Goal: Transaction & Acquisition: Purchase product/service

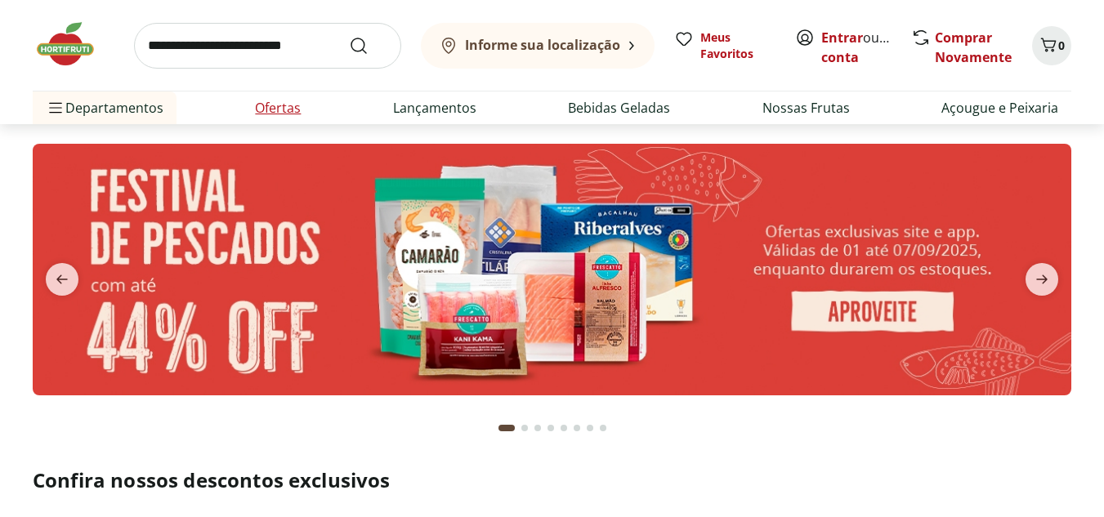
click at [272, 106] on link "Ofertas" at bounding box center [278, 108] width 46 height 20
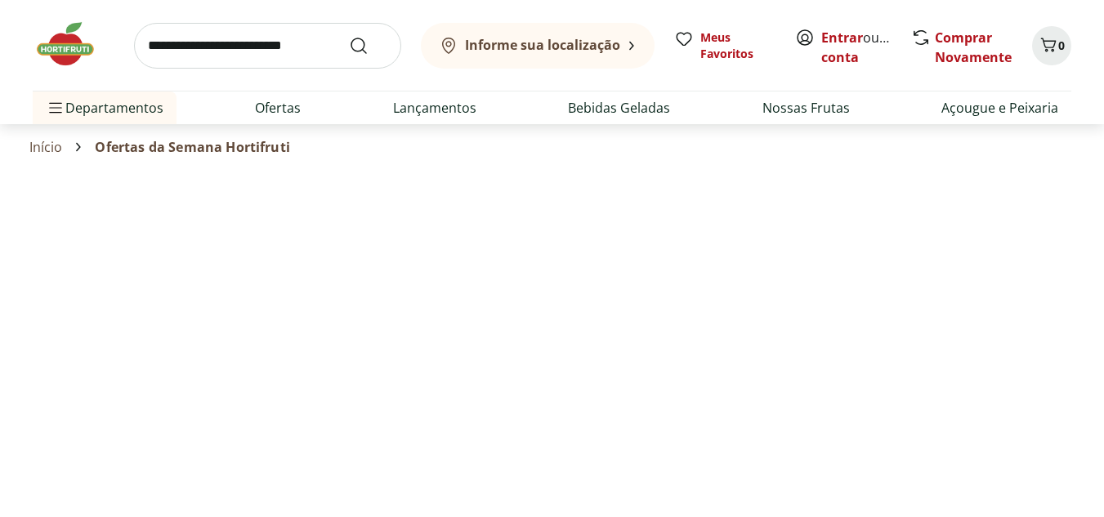
select select "**********"
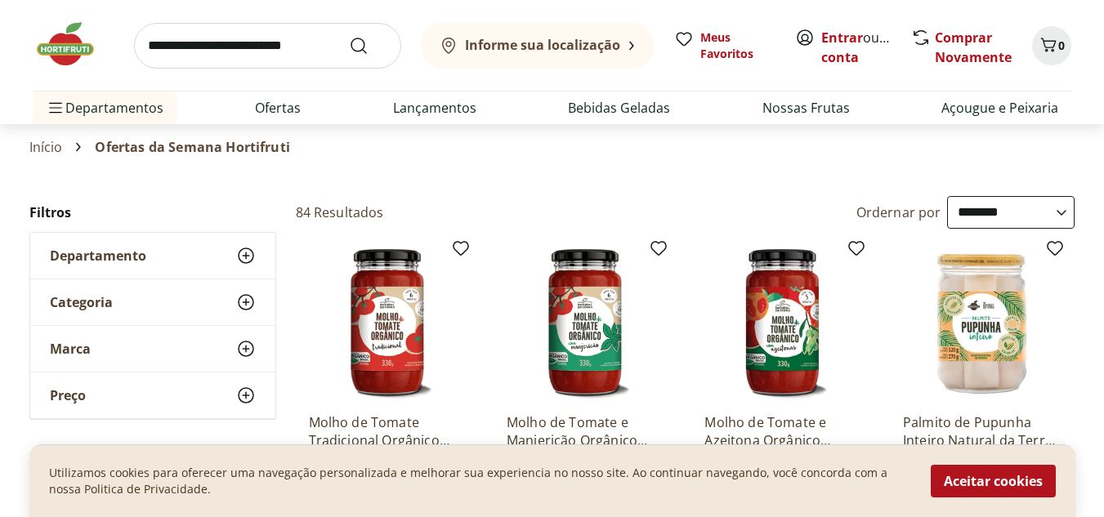
click at [248, 299] on icon at bounding box center [246, 303] width 20 height 20
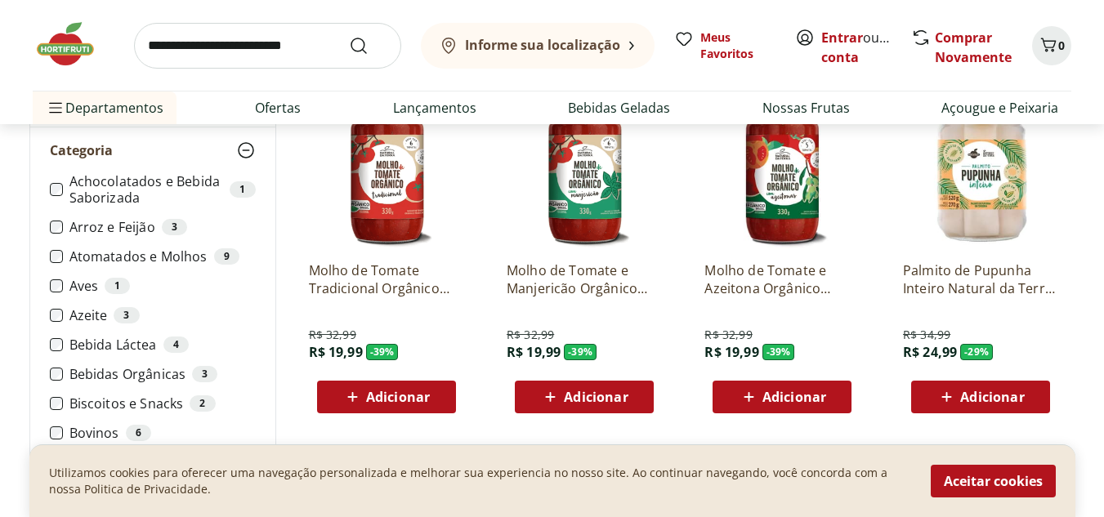
scroll to position [245, 0]
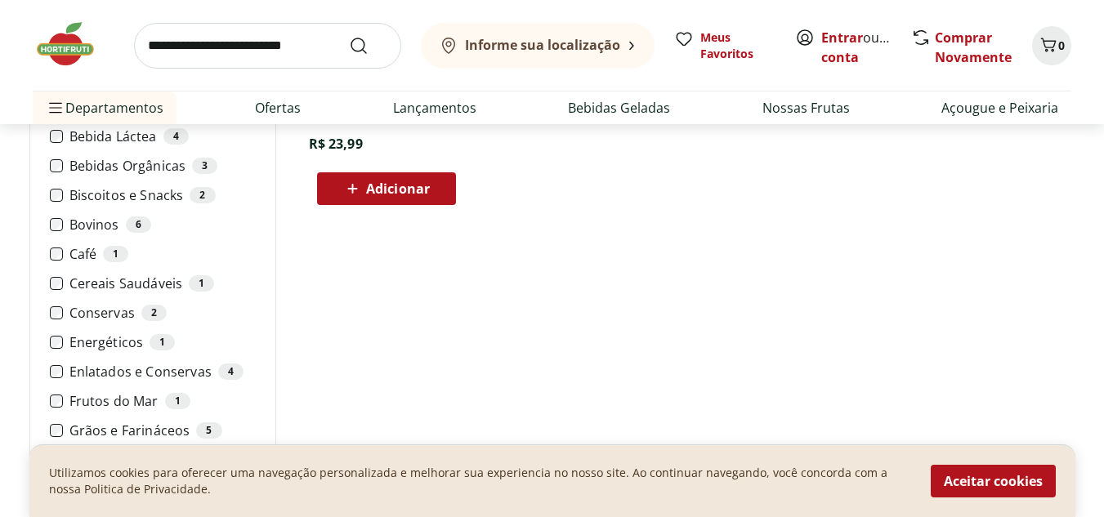
scroll to position [327, 0]
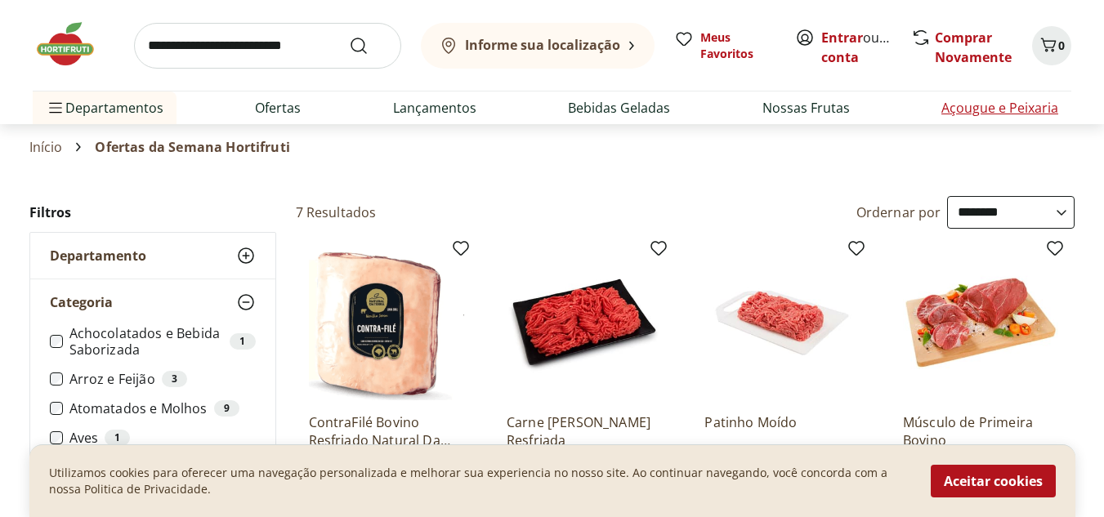
click at [952, 108] on link "Açougue e Peixaria" at bounding box center [999, 108] width 117 height 20
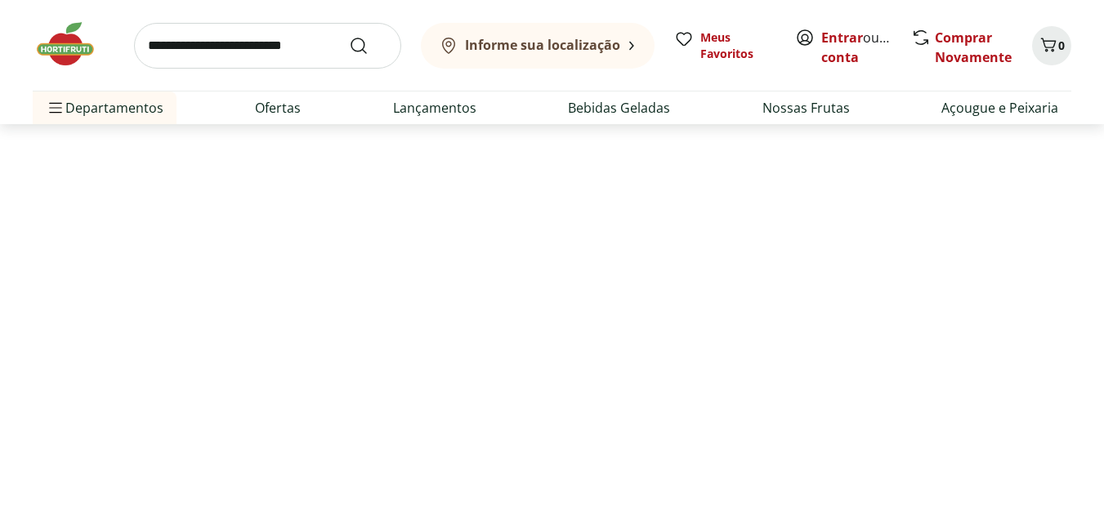
select select "**********"
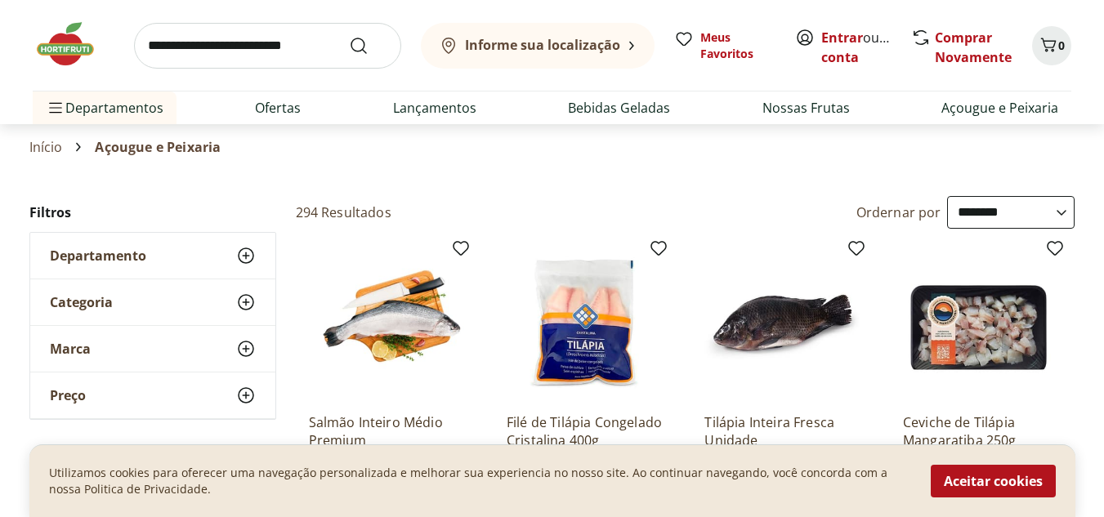
click at [130, 293] on div "Categoria" at bounding box center [152, 302] width 245 height 46
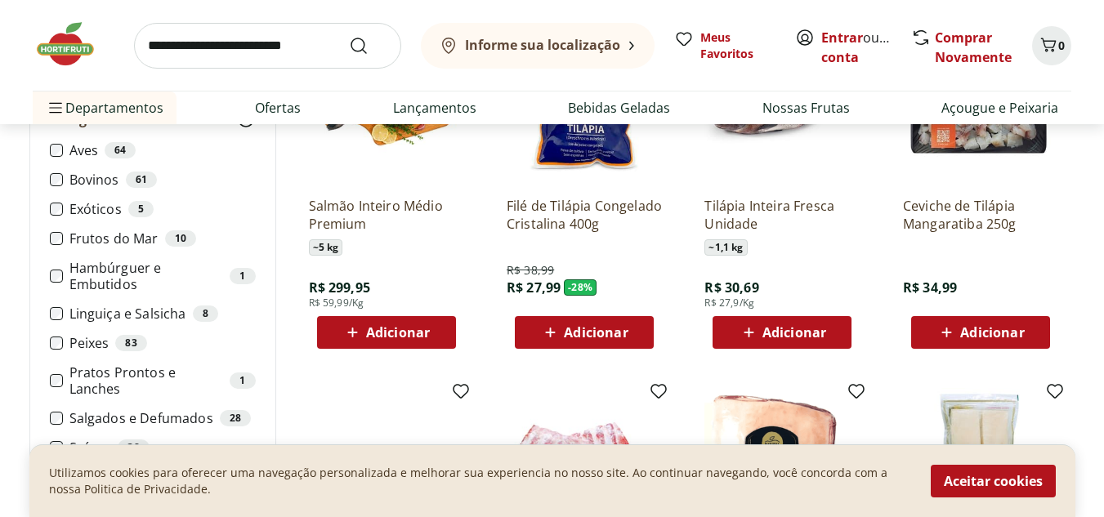
scroll to position [245, 0]
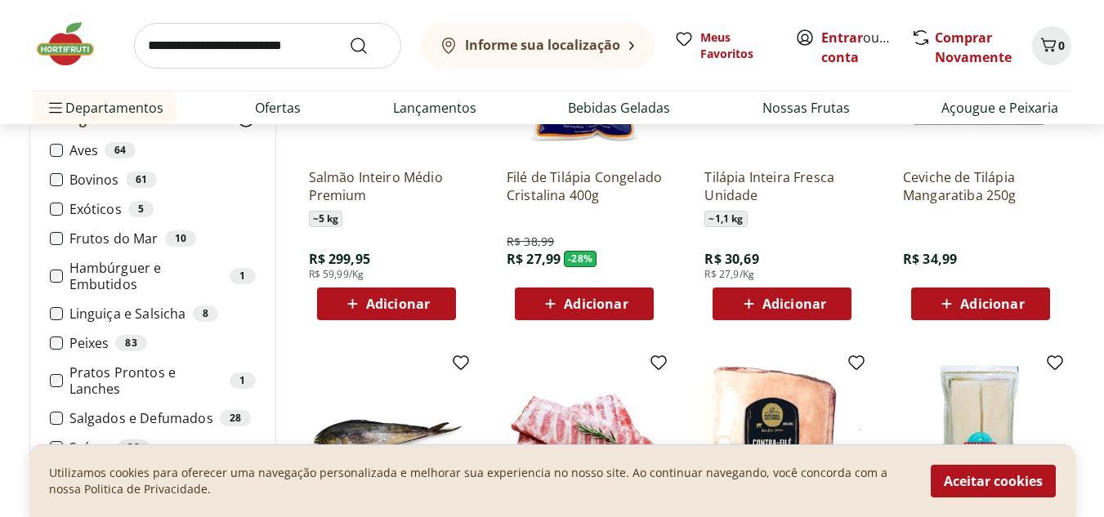
click at [1064, 248] on div "Ceviche de Tilápia Mangaratiba 250g R$ 34,99 Adicionar" at bounding box center [980, 160] width 181 height 347
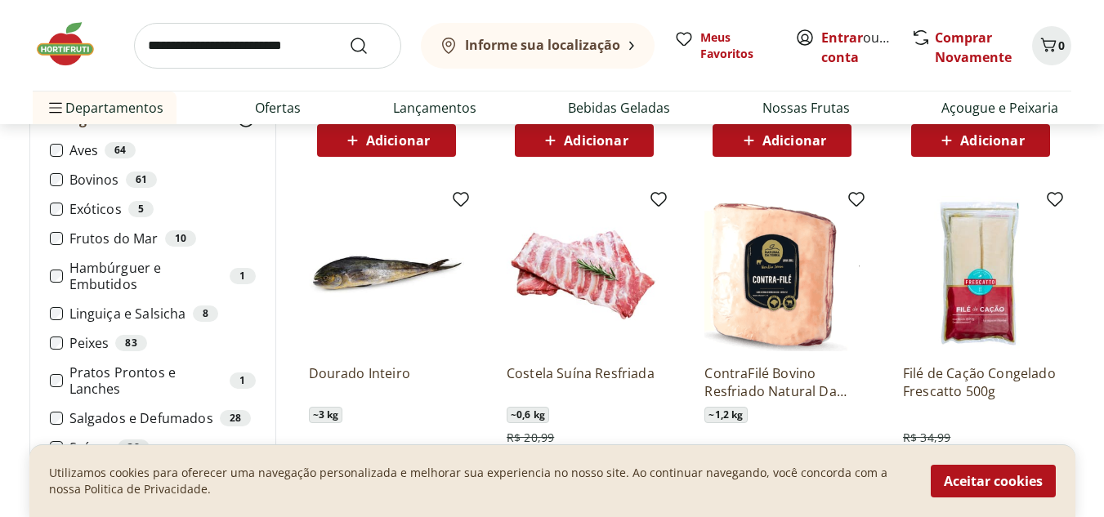
scroll to position [490, 0]
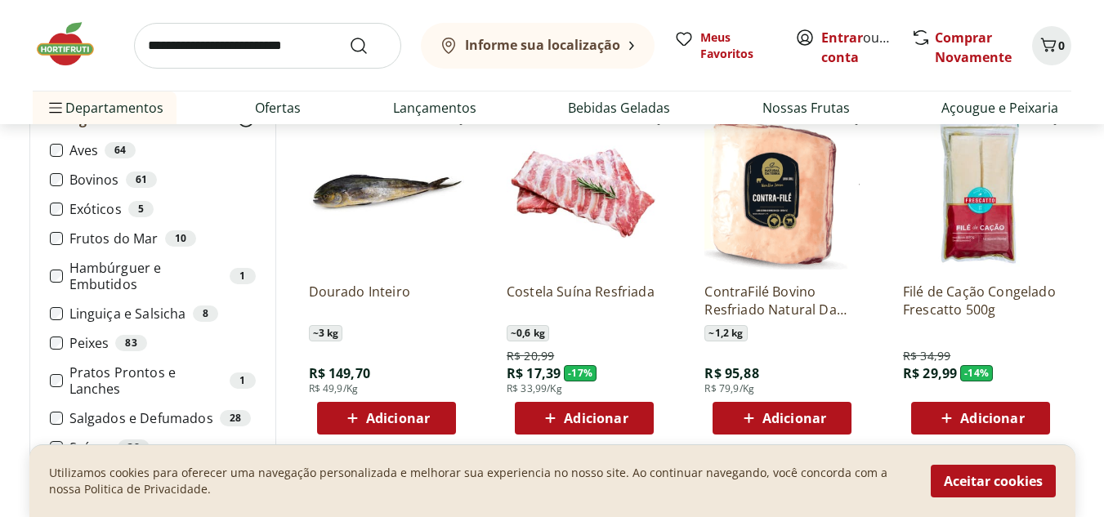
click at [599, 421] on span "Adicionar" at bounding box center [596, 418] width 64 height 13
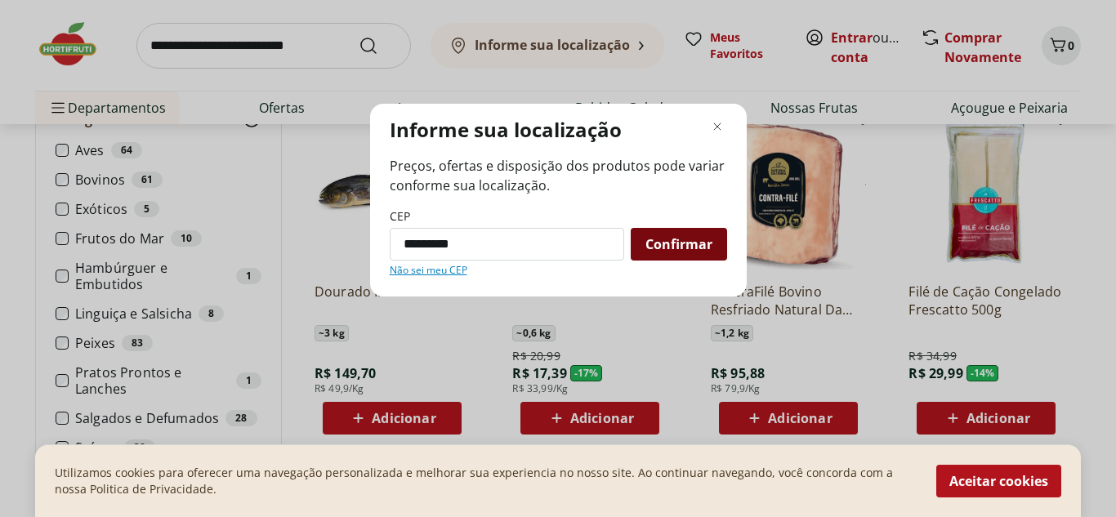
type input "*********"
click at [676, 244] on span "Confirmar" at bounding box center [679, 244] width 67 height 13
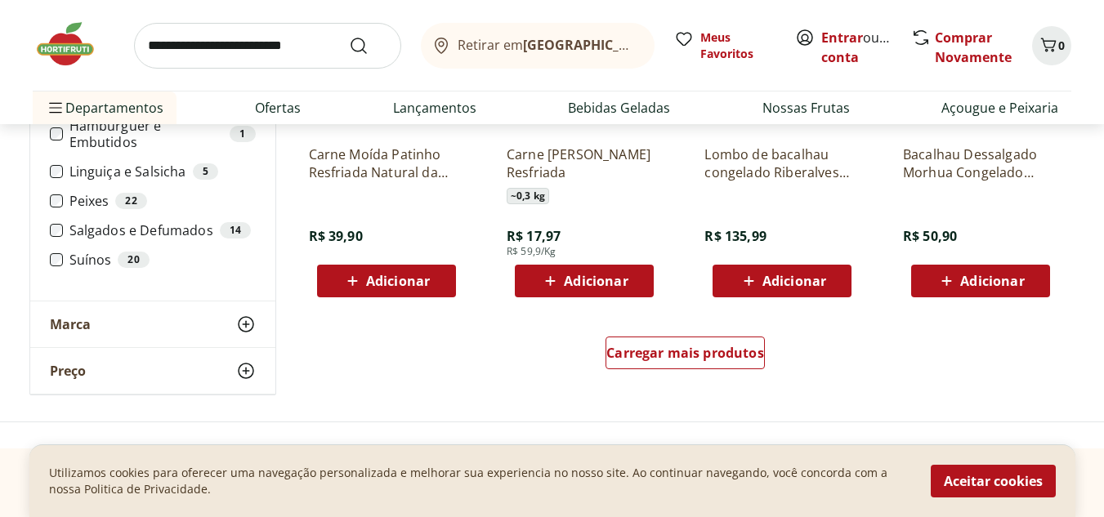
scroll to position [981, 0]
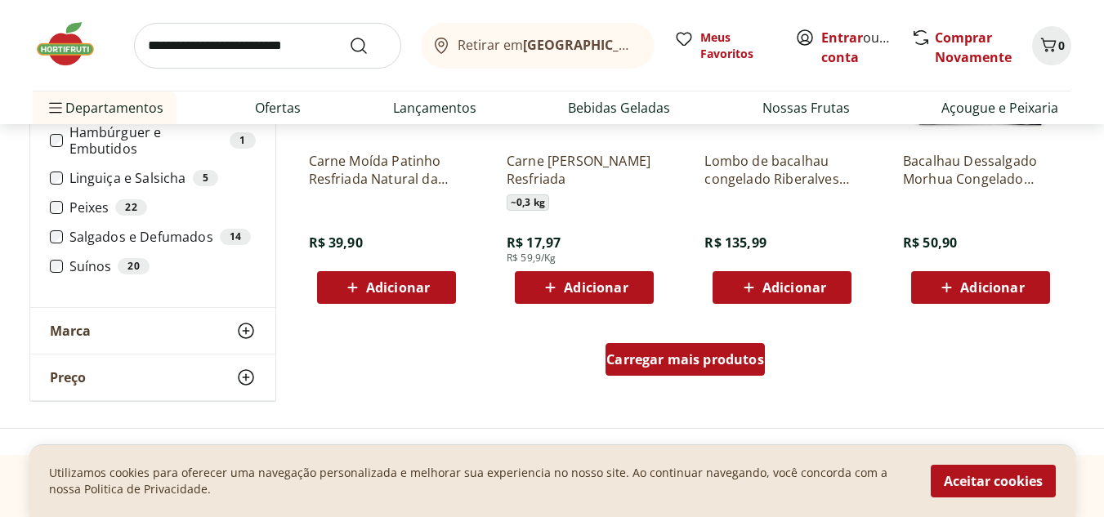
click at [671, 358] on span "Carregar mais produtos" at bounding box center [685, 359] width 158 height 13
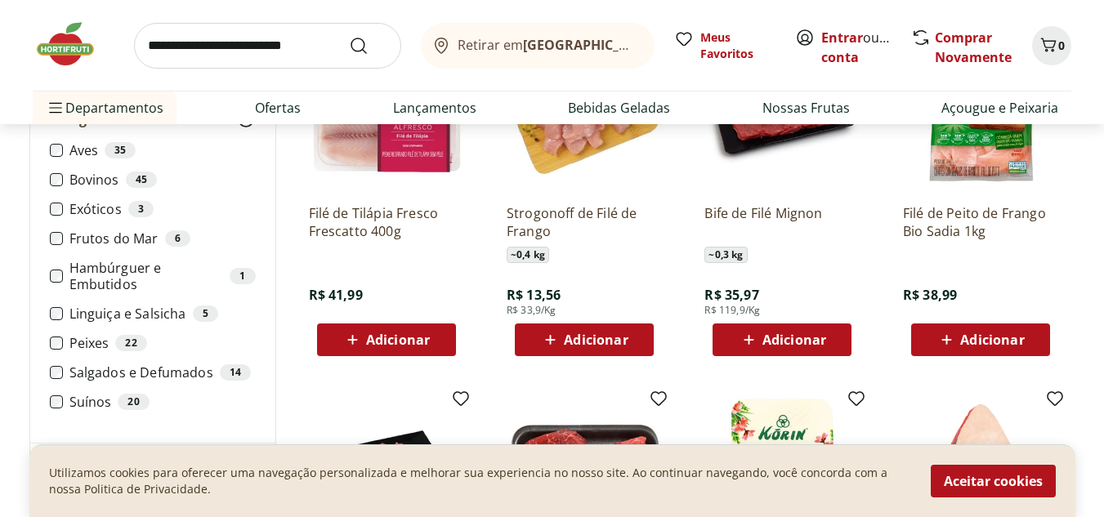
scroll to position [1553, 0]
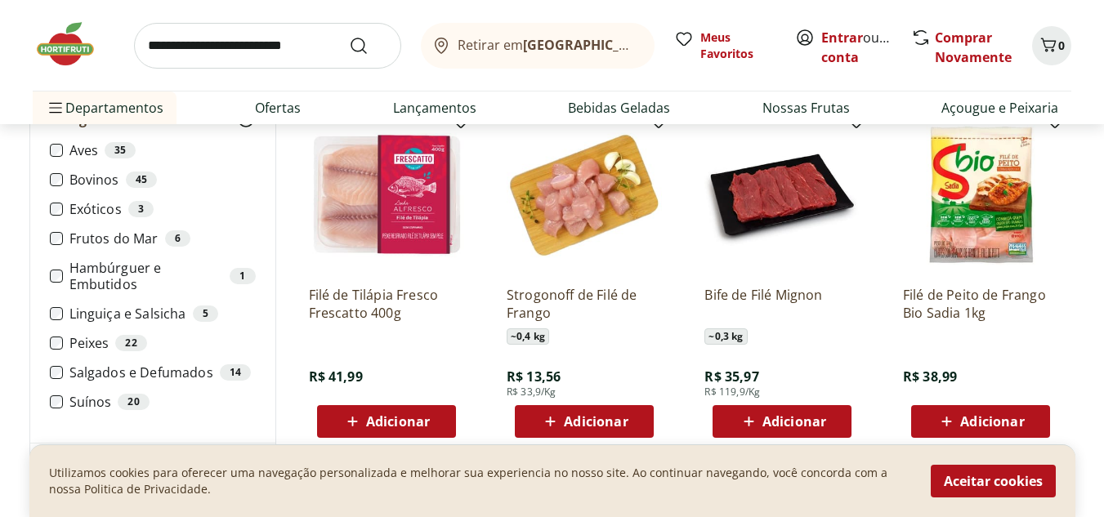
click at [559, 423] on icon at bounding box center [550, 422] width 20 height 20
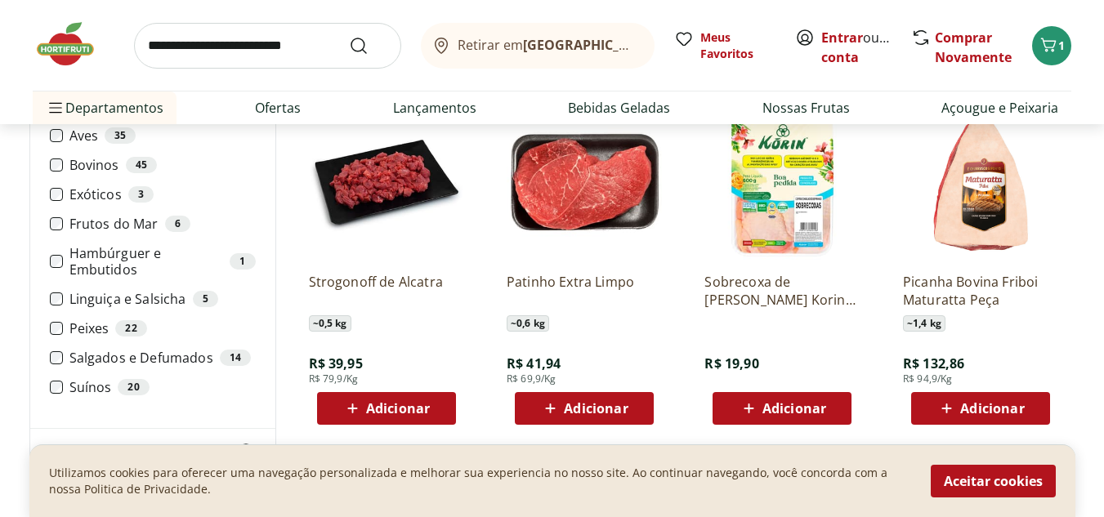
scroll to position [1961, 0]
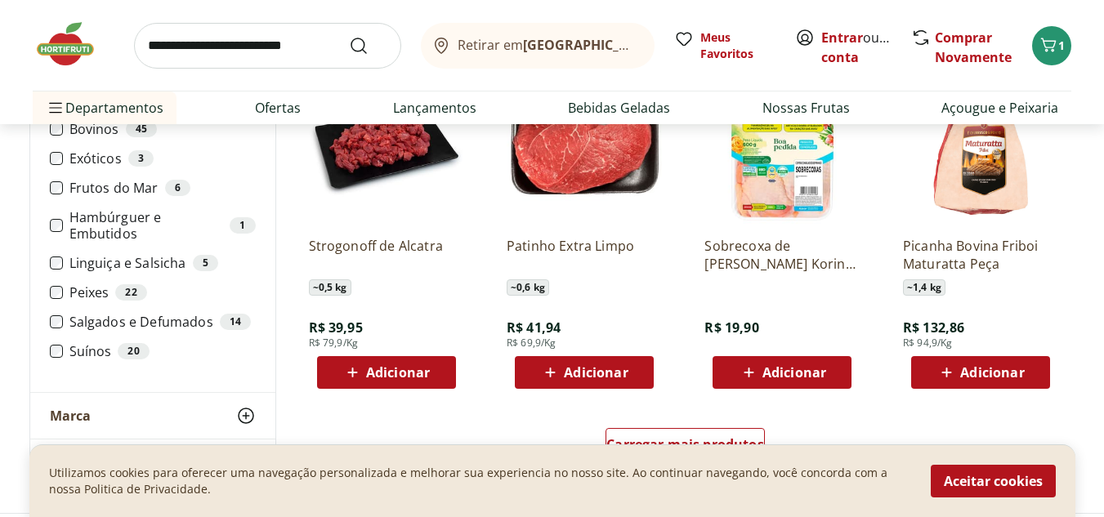
click at [419, 366] on span "Adicionar" at bounding box center [398, 372] width 64 height 13
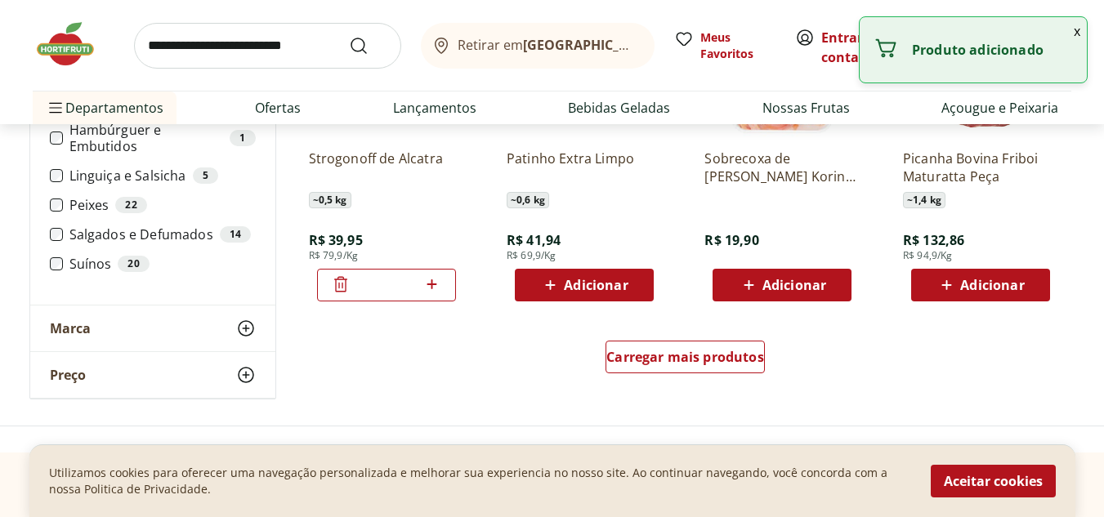
scroll to position [2207, 0]
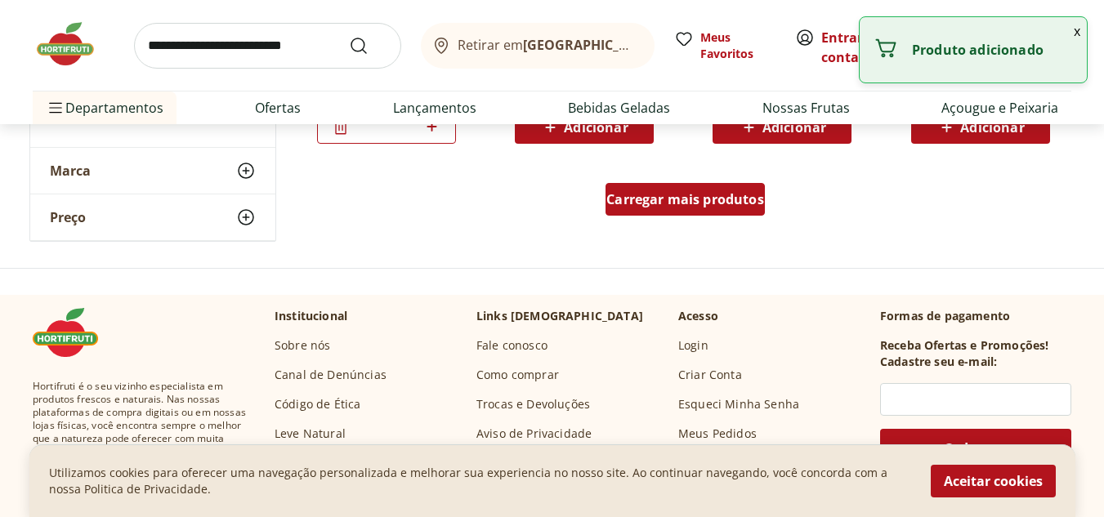
click at [725, 196] on span "Carregar mais produtos" at bounding box center [685, 199] width 158 height 13
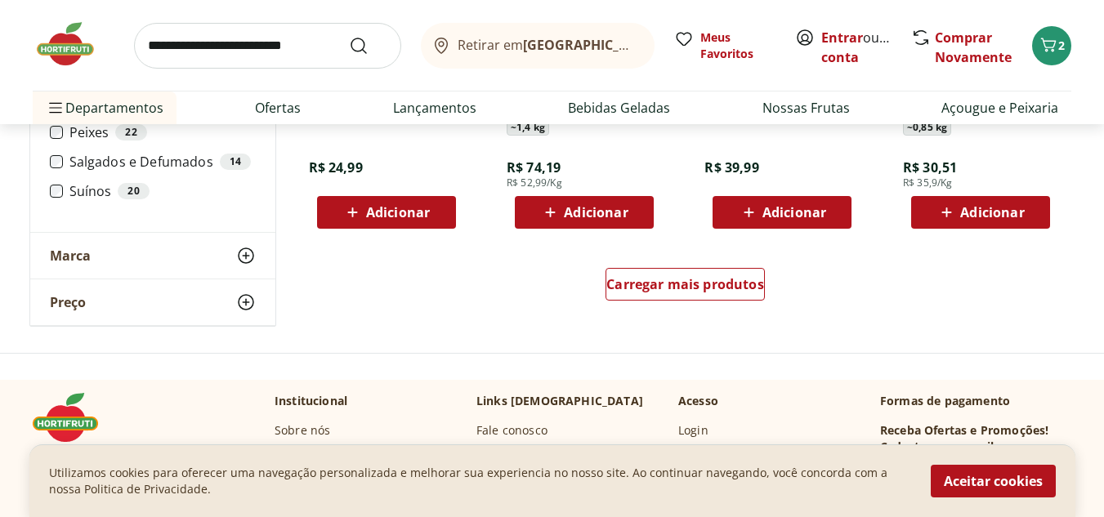
scroll to position [3106, 0]
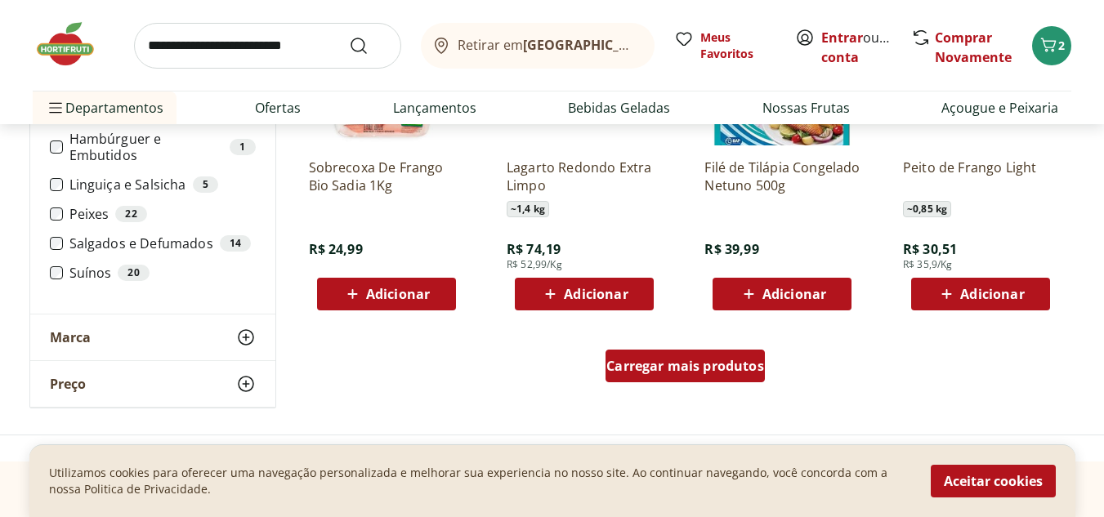
click at [687, 365] on span "Carregar mais produtos" at bounding box center [685, 366] width 158 height 13
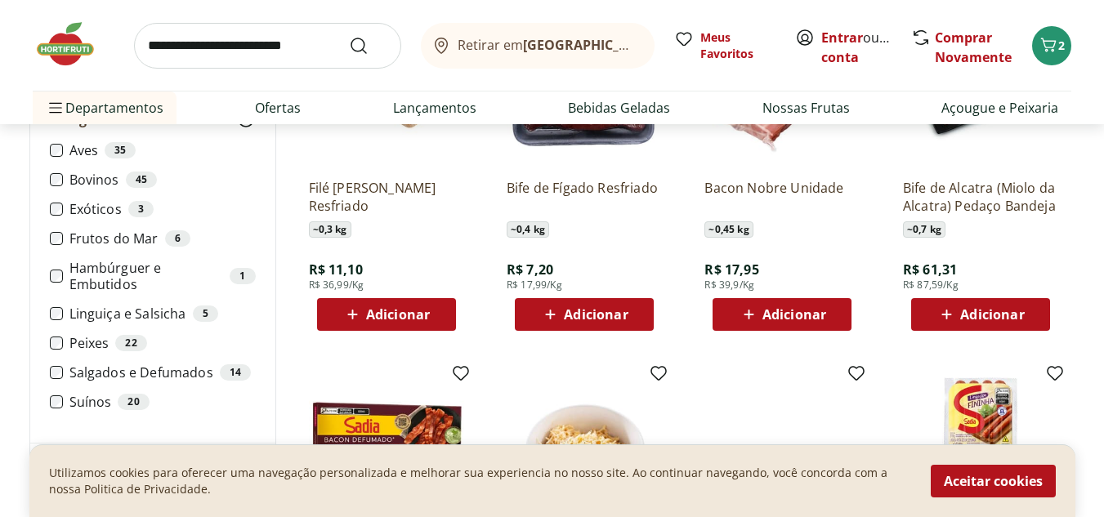
scroll to position [3432, 0]
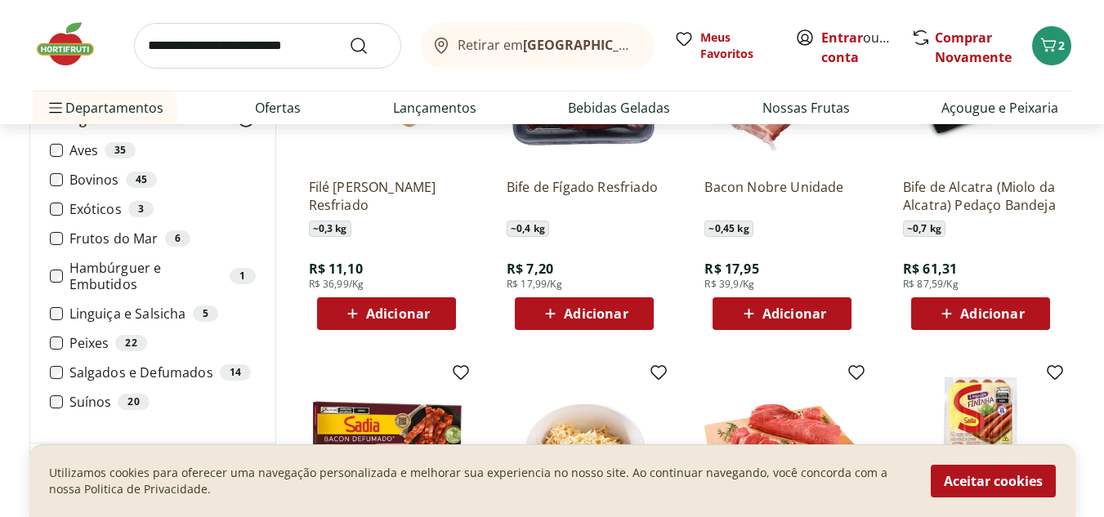
click at [365, 311] on span "Adicionar" at bounding box center [385, 314] width 87 height 20
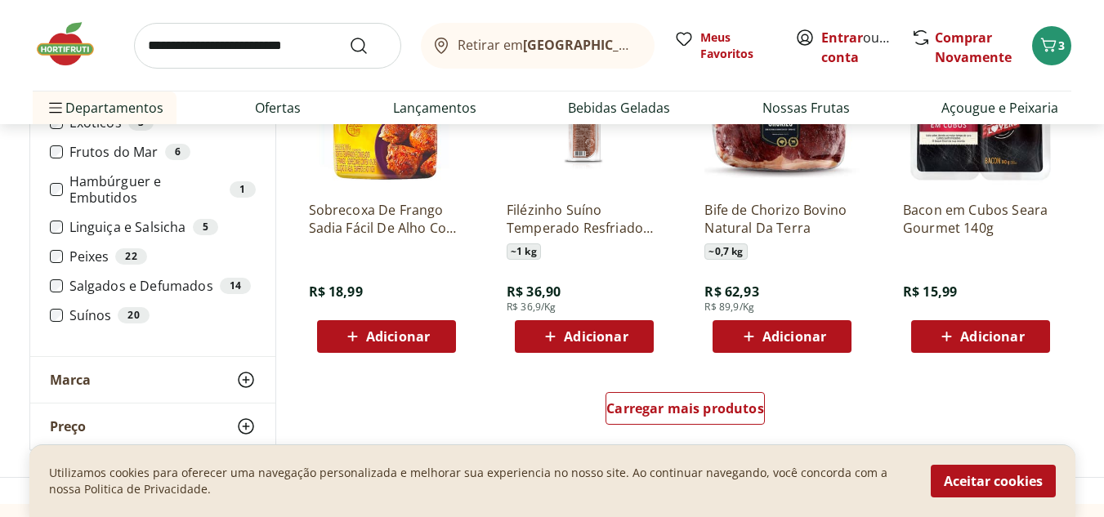
scroll to position [4168, 0]
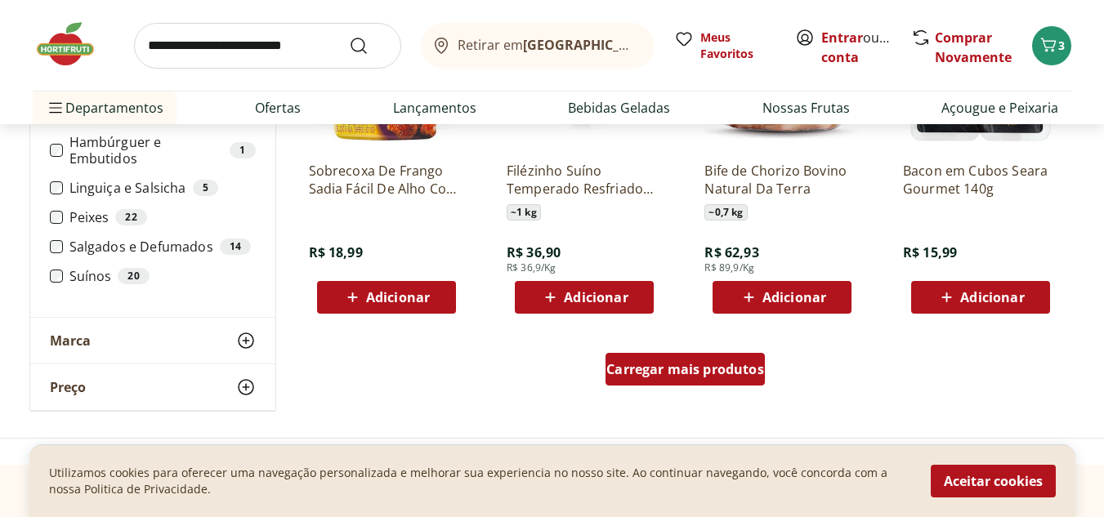
click at [674, 376] on span "Carregar mais produtos" at bounding box center [685, 369] width 158 height 13
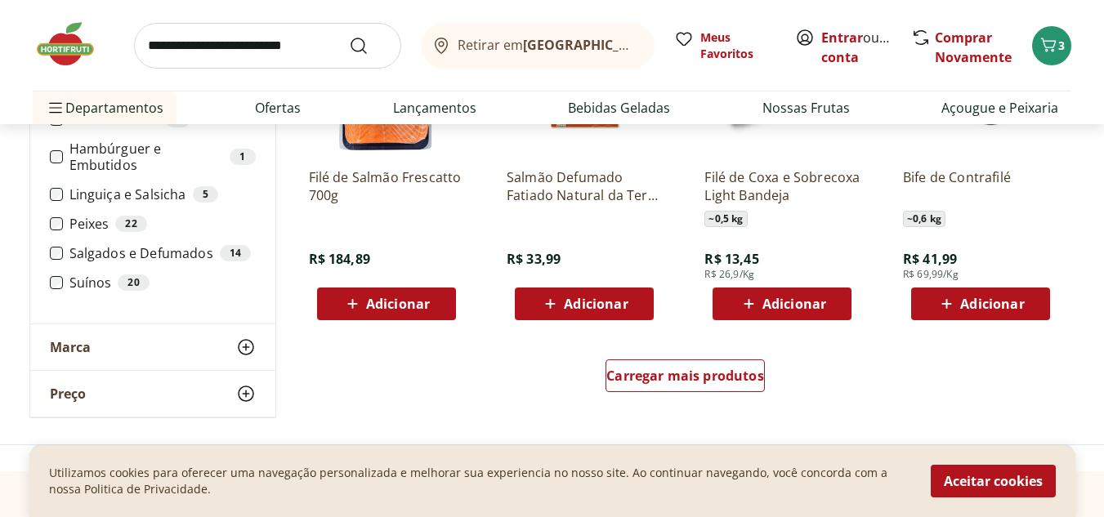
scroll to position [5230, 0]
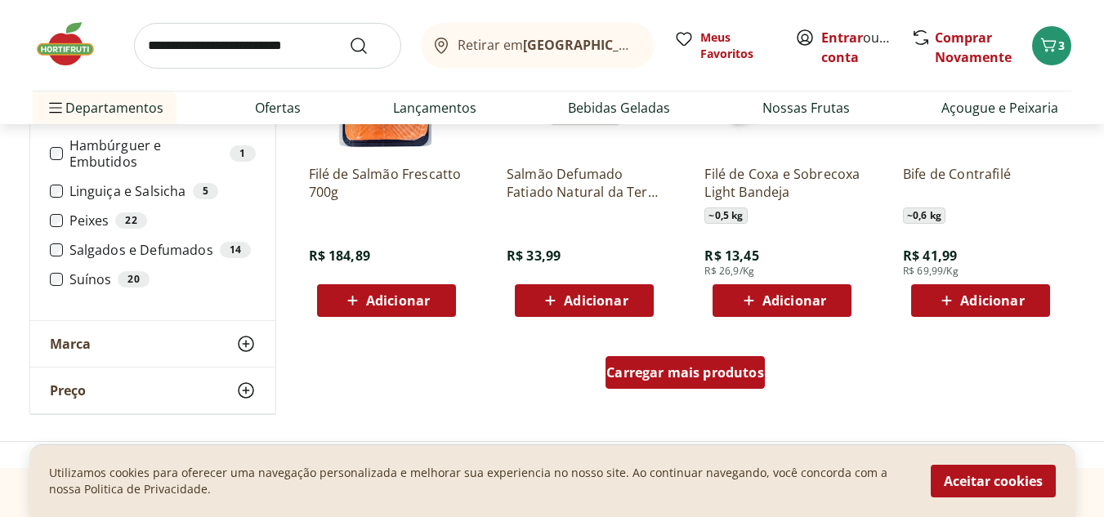
click at [637, 370] on span "Carregar mais produtos" at bounding box center [685, 372] width 158 height 13
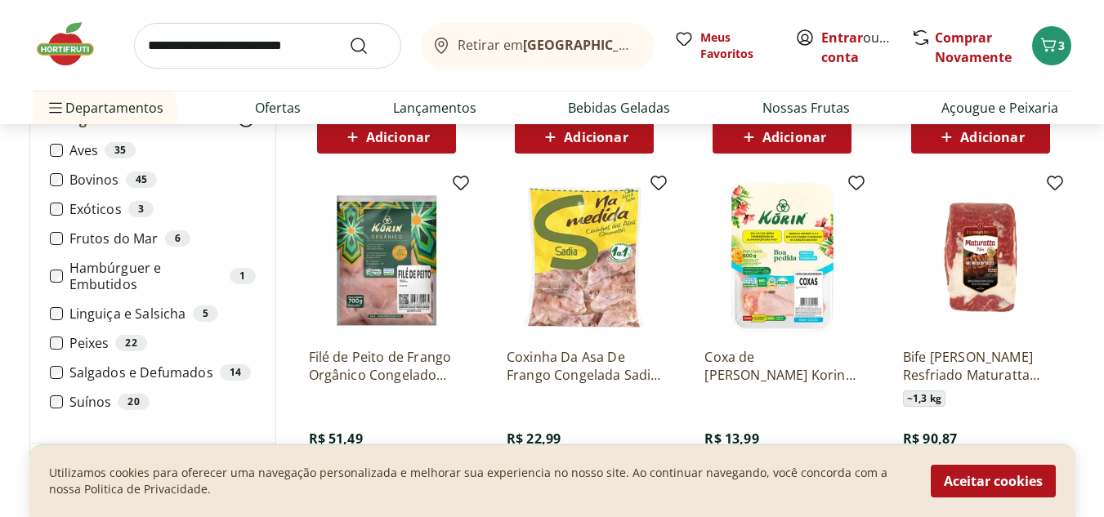
scroll to position [5476, 0]
